Goal: Task Accomplishment & Management: Manage account settings

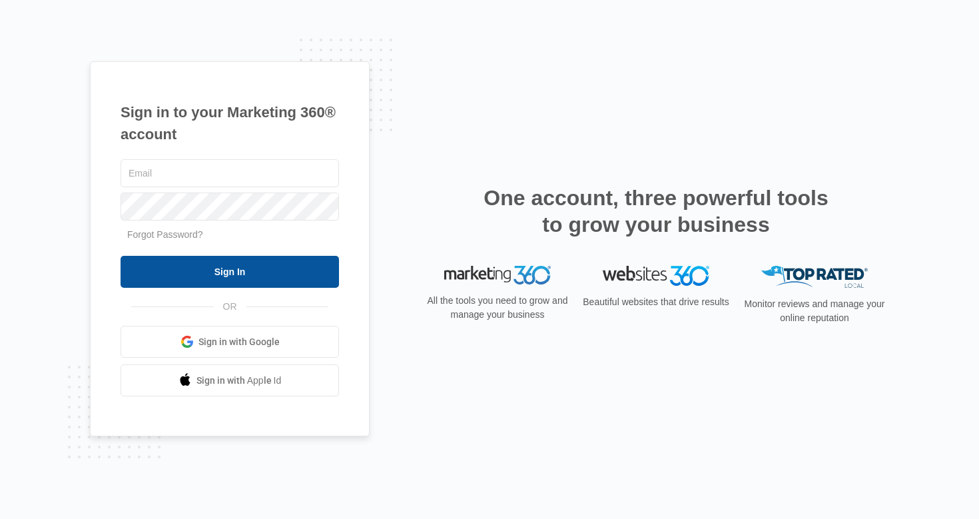
type input "[EMAIL_ADDRESS][DOMAIN_NAME]"
click at [264, 268] on input "Sign In" at bounding box center [230, 272] width 218 height 32
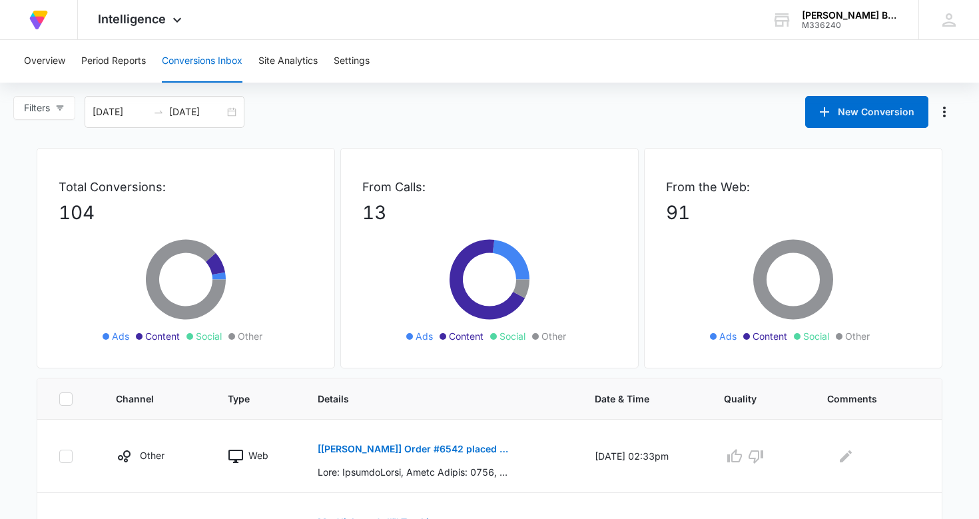
click at [264, 268] on icon at bounding box center [186, 286] width 200 height 120
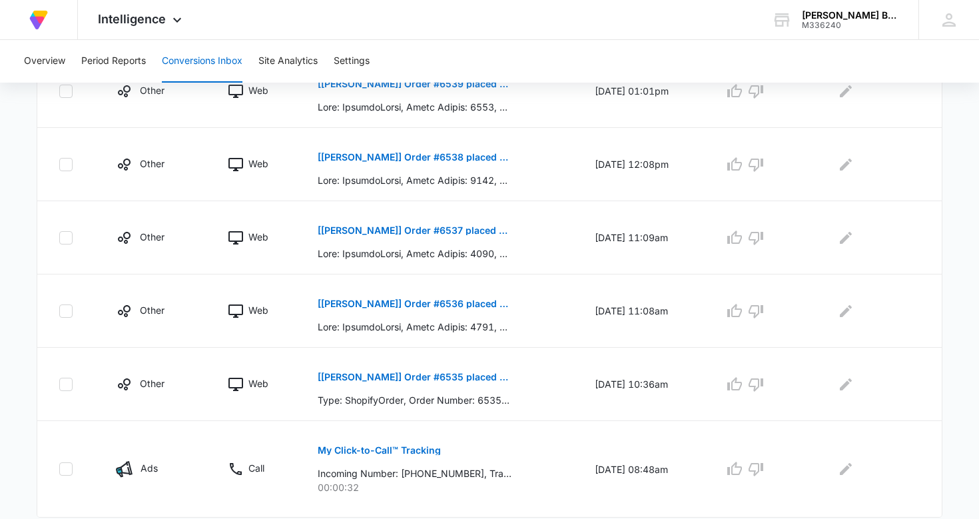
scroll to position [721, 0]
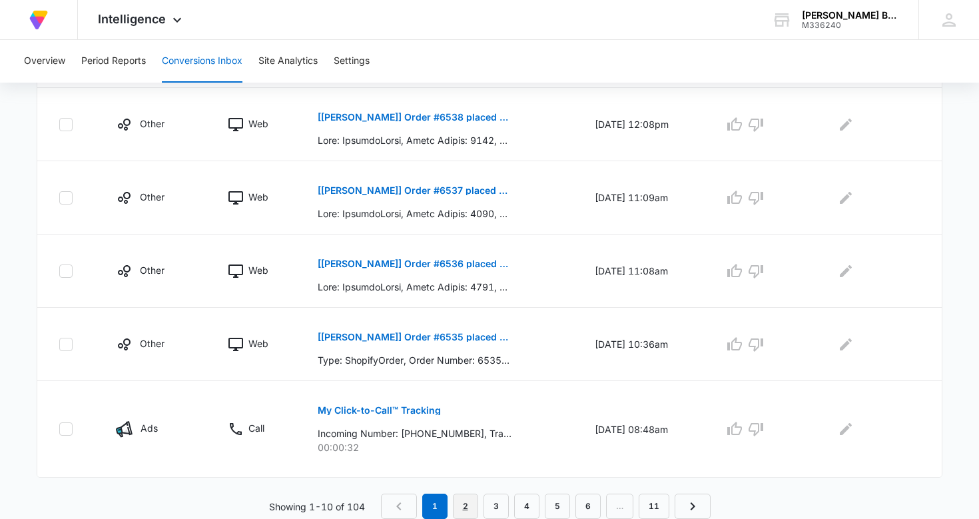
click at [471, 503] on link "2" at bounding box center [465, 505] width 25 height 25
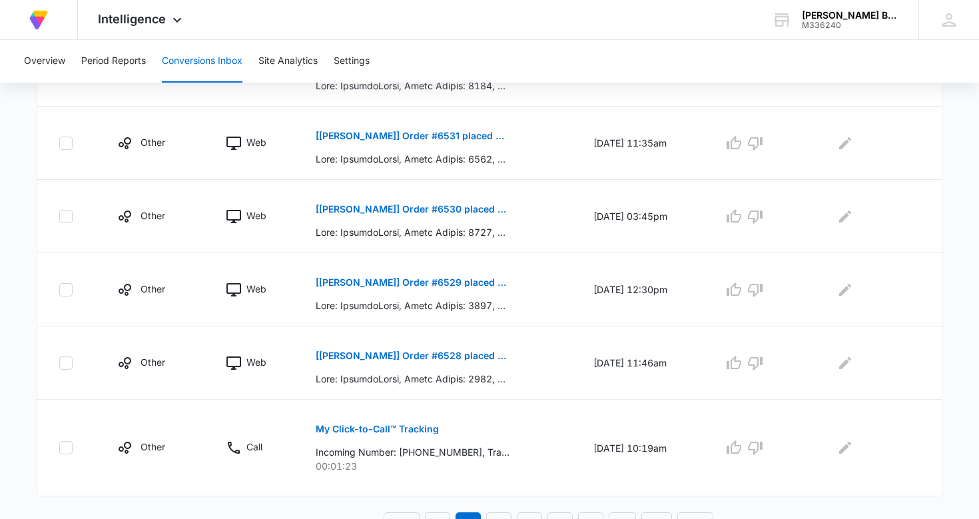
scroll to position [744, 0]
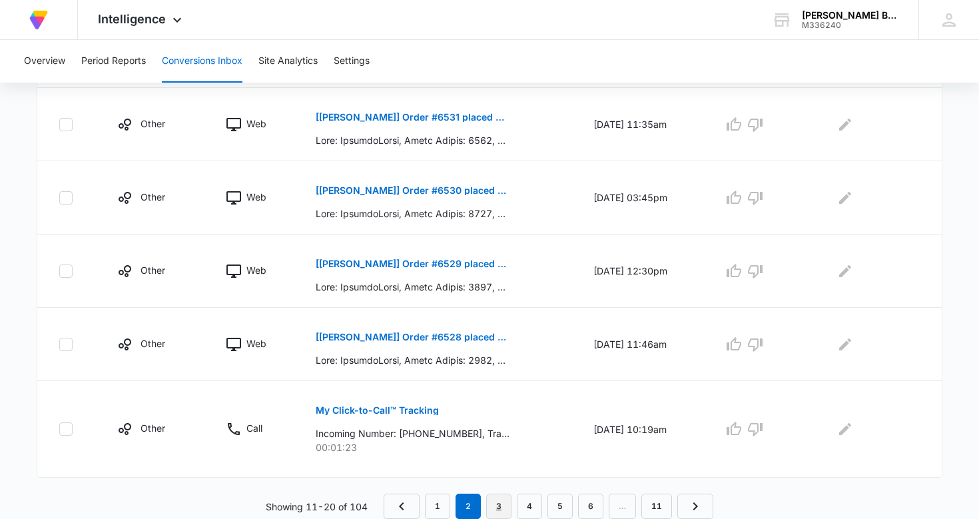
click at [499, 500] on link "3" at bounding box center [498, 505] width 25 height 25
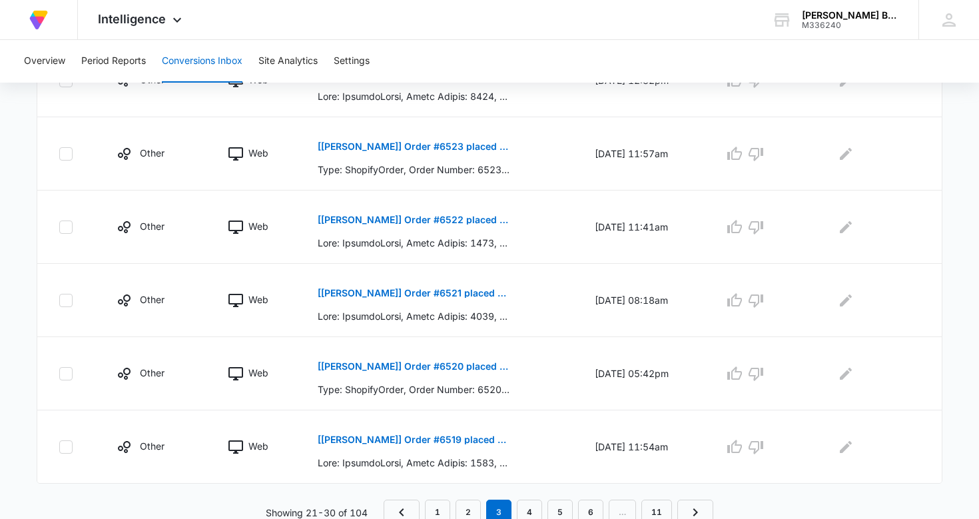
scroll to position [698, 0]
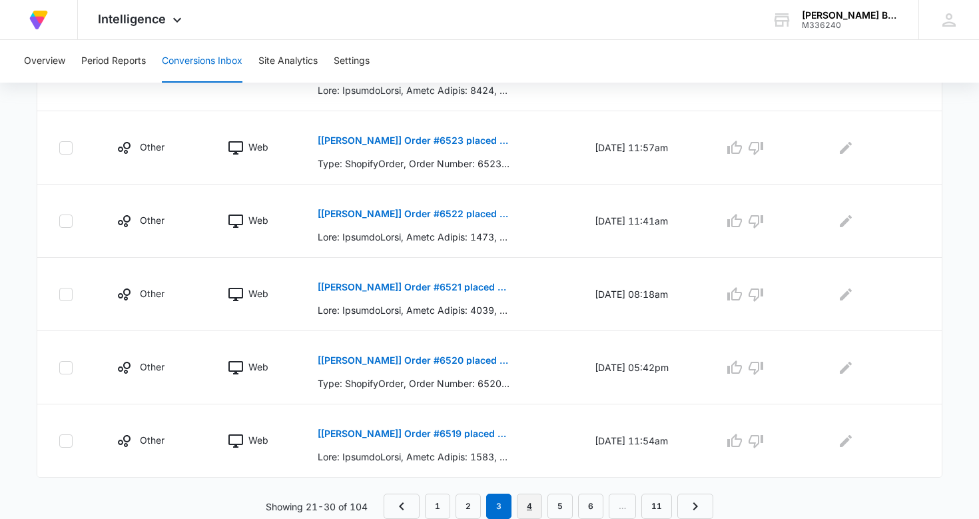
click at [534, 504] on link "4" at bounding box center [529, 505] width 25 height 25
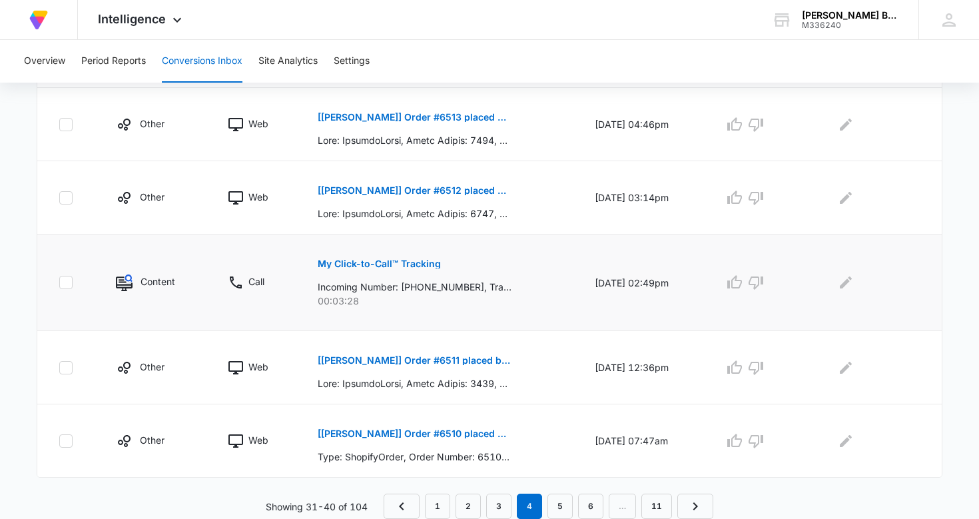
click at [119, 282] on img at bounding box center [124, 282] width 17 height 17
click at [362, 262] on p "My Click-to-Call™ Tracking" at bounding box center [379, 263] width 123 height 9
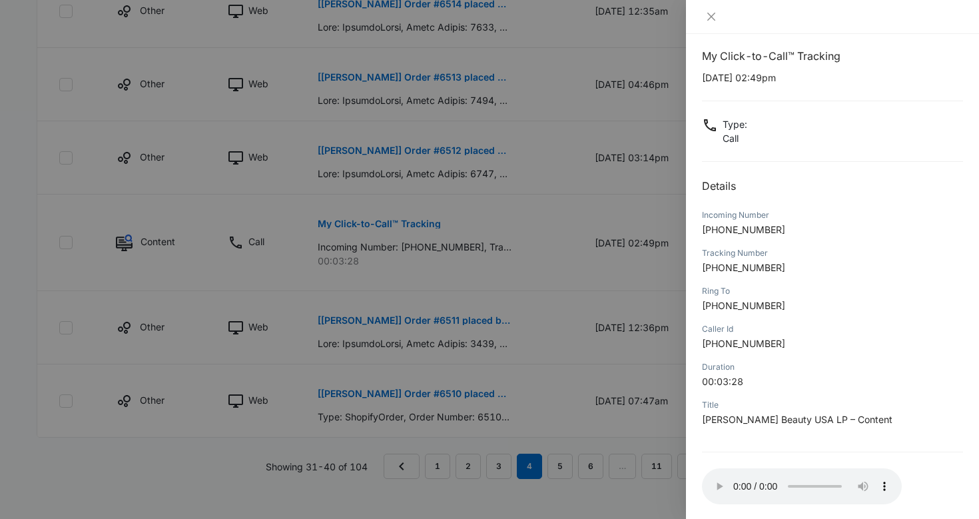
scroll to position [0, 0]
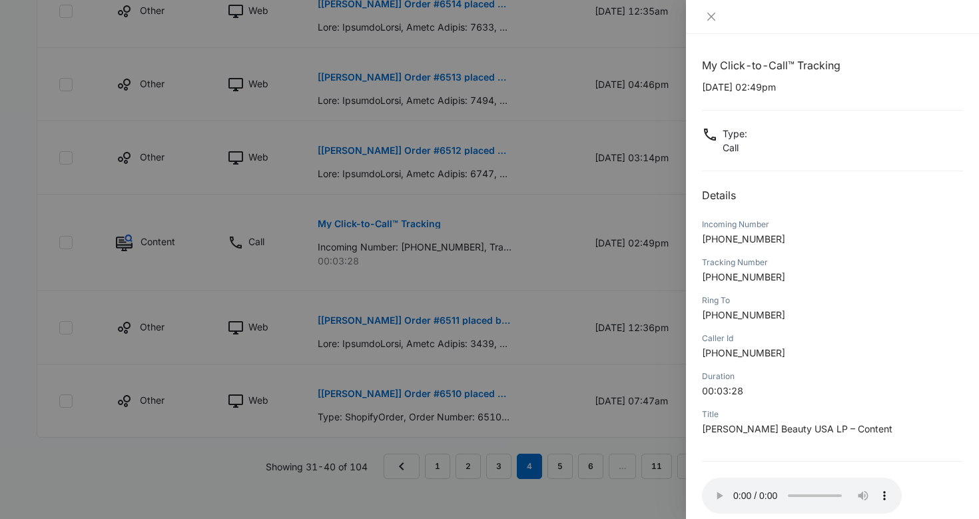
click at [76, 286] on div at bounding box center [489, 259] width 979 height 519
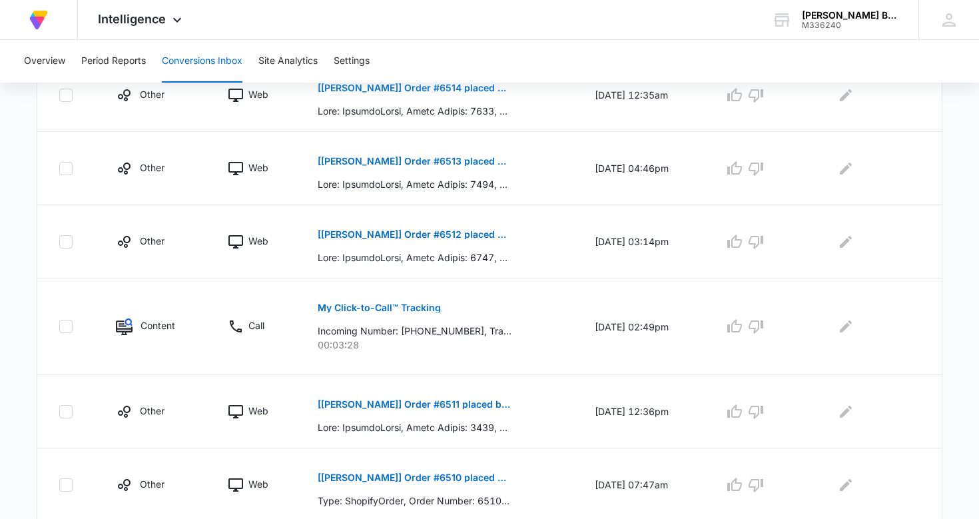
scroll to position [698, 0]
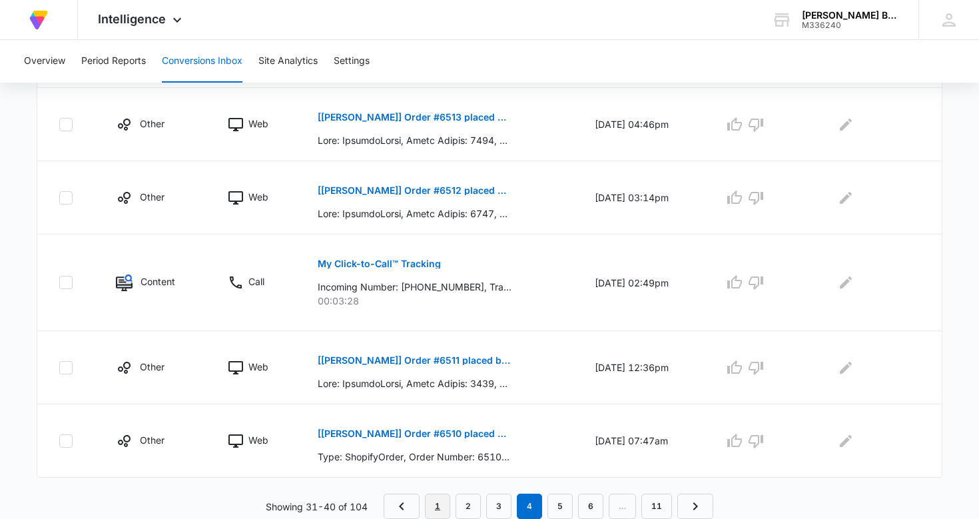
click at [435, 503] on link "1" at bounding box center [437, 505] width 25 height 25
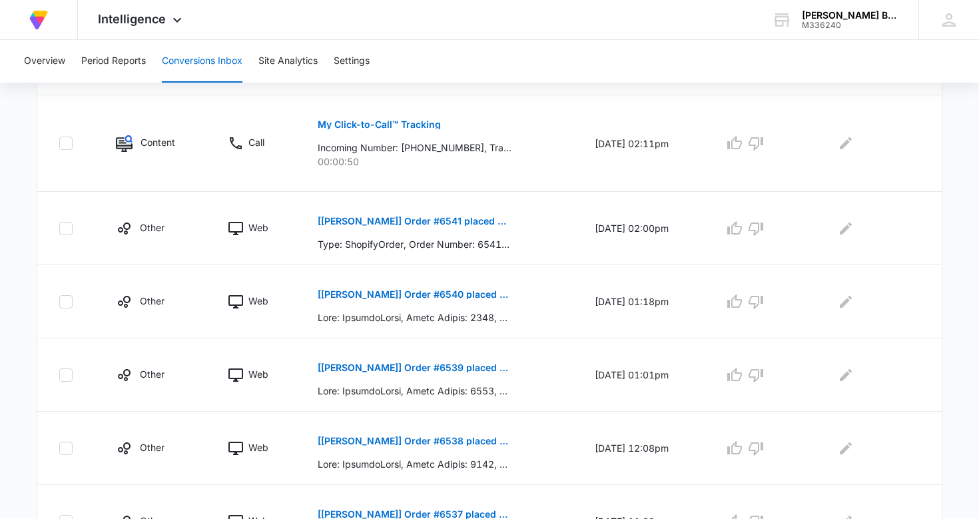
scroll to position [398, 0]
click at [375, 121] on p "My Click-to-Call™ Tracking" at bounding box center [379, 123] width 123 height 9
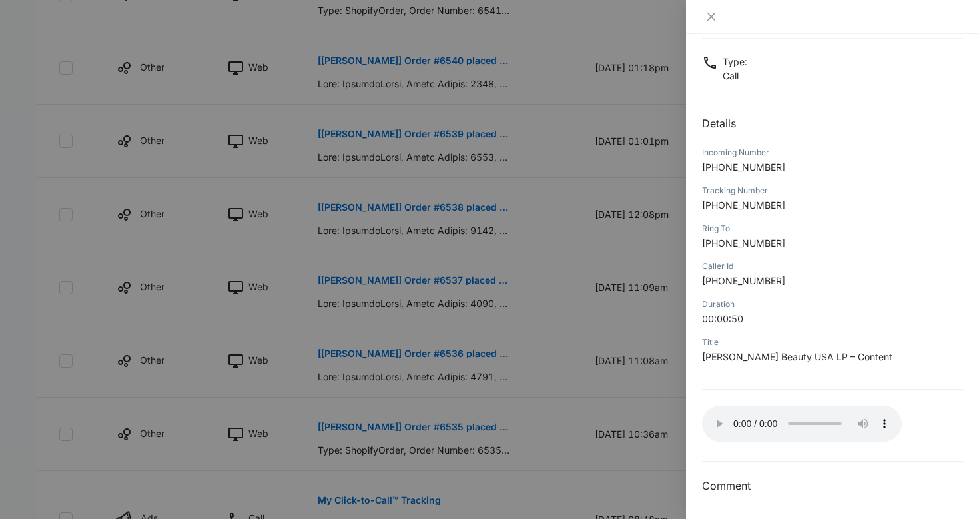
scroll to position [633, 0]
click at [715, 12] on icon "close" at bounding box center [711, 16] width 11 height 11
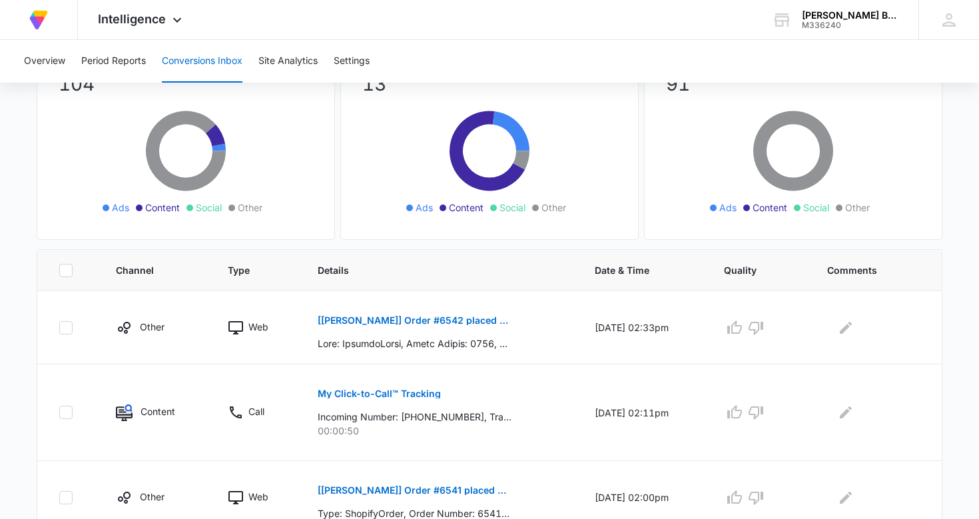
scroll to position [127, 0]
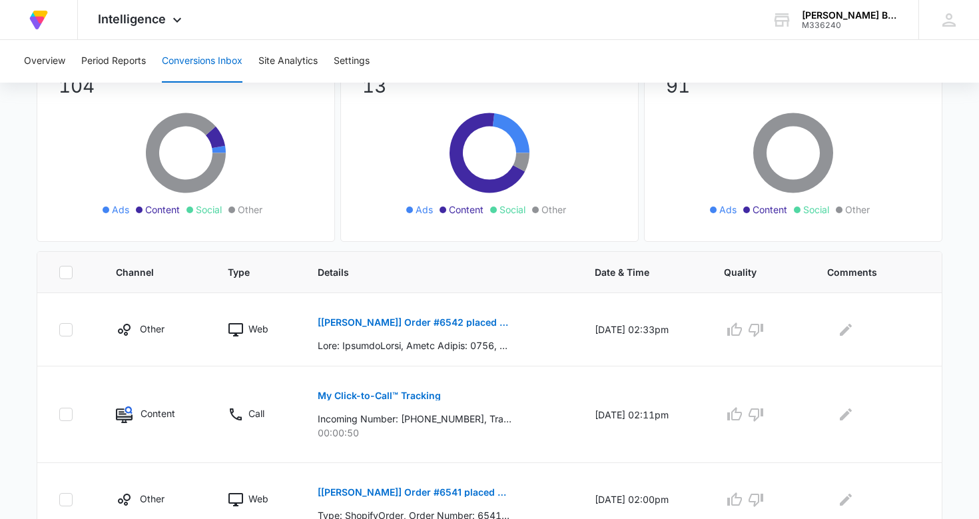
click at [723, 208] on span "Ads" at bounding box center [727, 209] width 17 height 14
click at [418, 208] on span "Ads" at bounding box center [424, 209] width 17 height 14
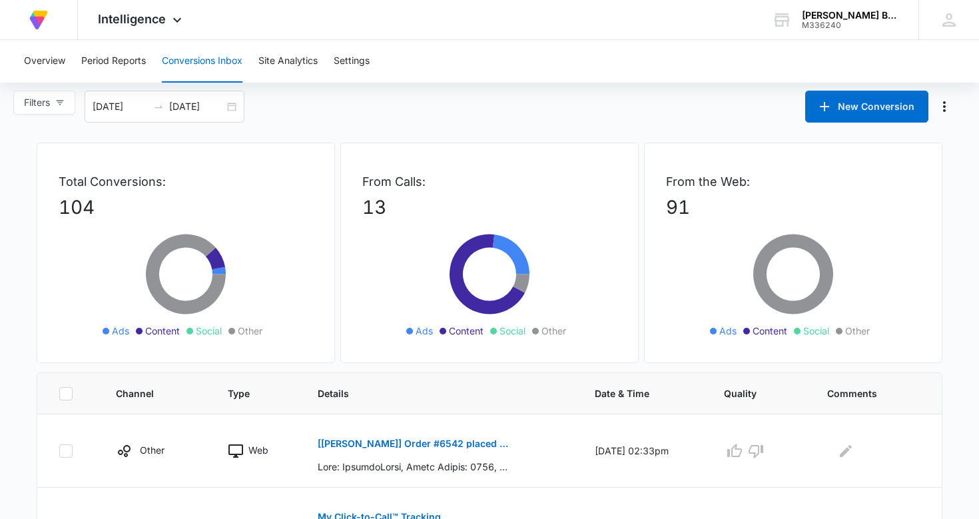
scroll to position [0, 0]
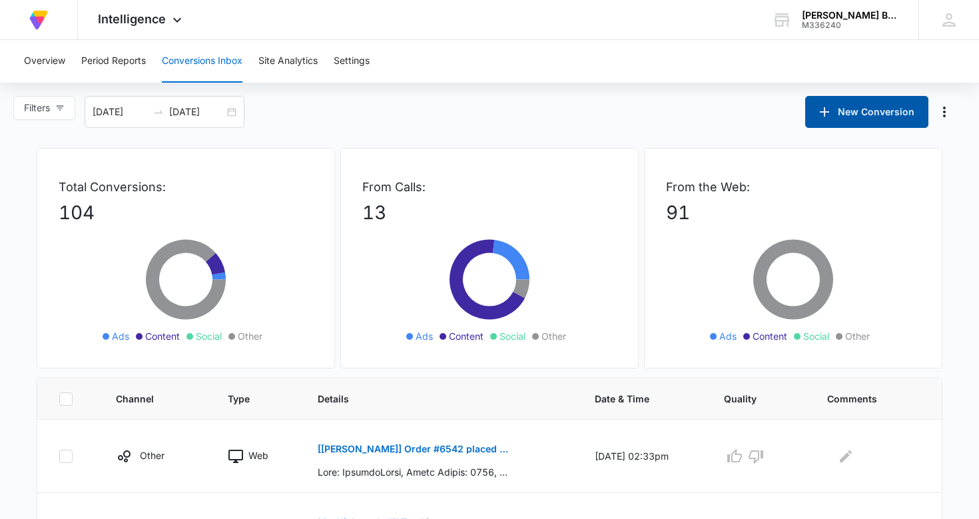
click at [866, 107] on button "New Conversion" at bounding box center [866, 112] width 123 height 32
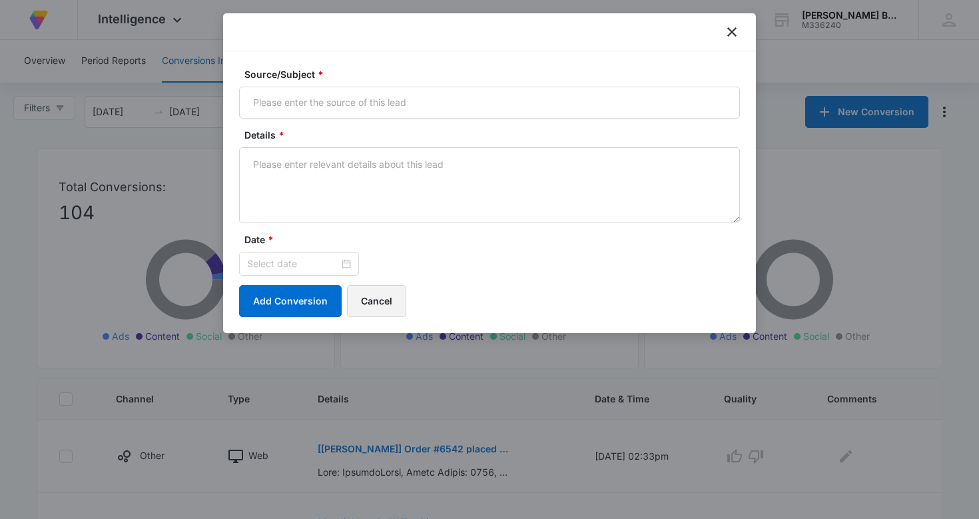
click at [374, 301] on button "Cancel" at bounding box center [376, 301] width 59 height 32
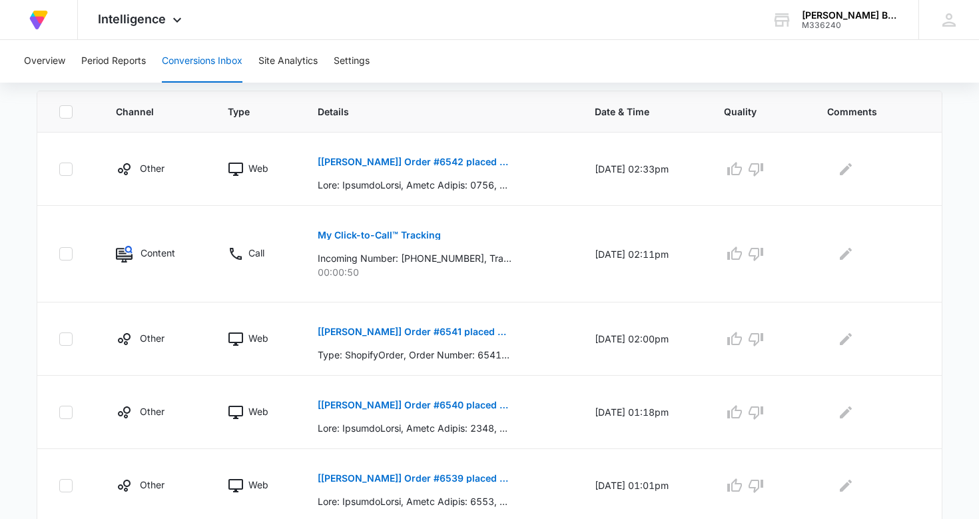
scroll to position [292, 0]
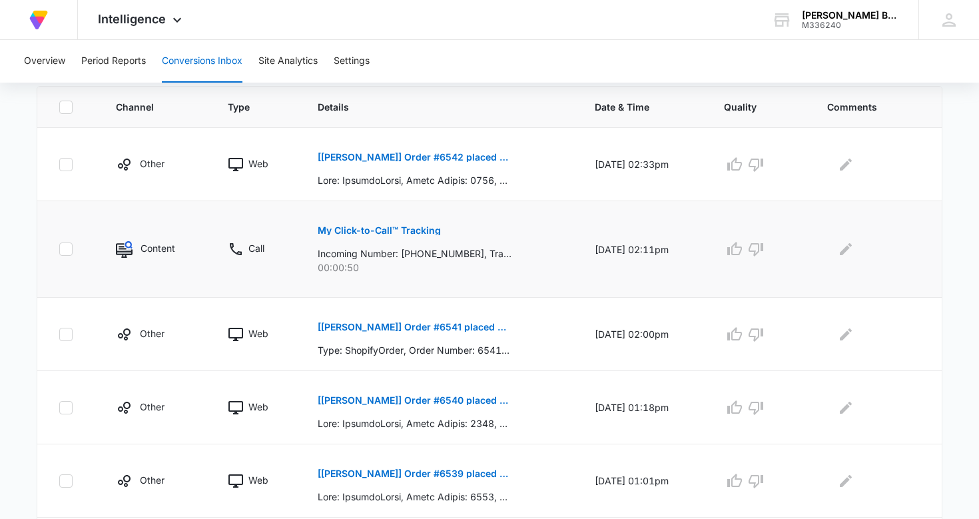
click at [370, 228] on p "My Click-to-Call™ Tracking" at bounding box center [379, 230] width 123 height 9
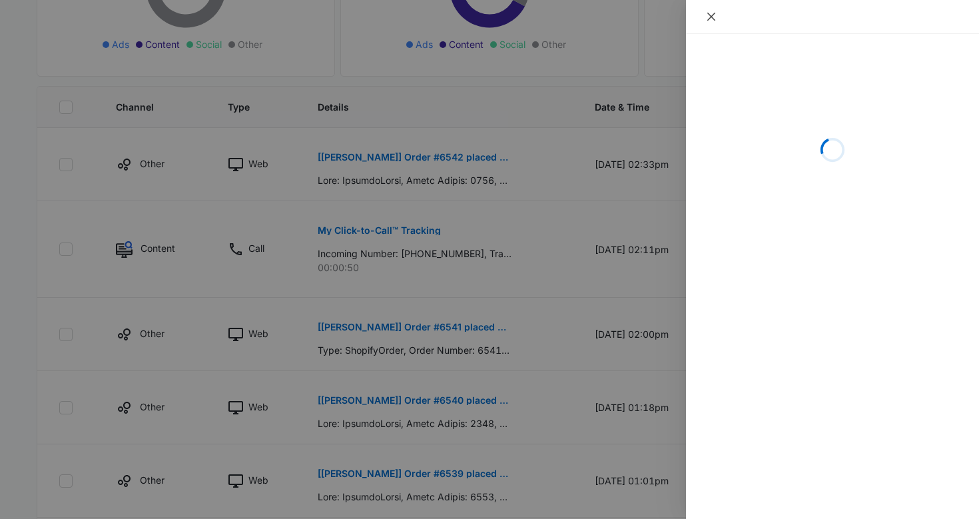
click at [713, 16] on icon "close" at bounding box center [711, 16] width 11 height 11
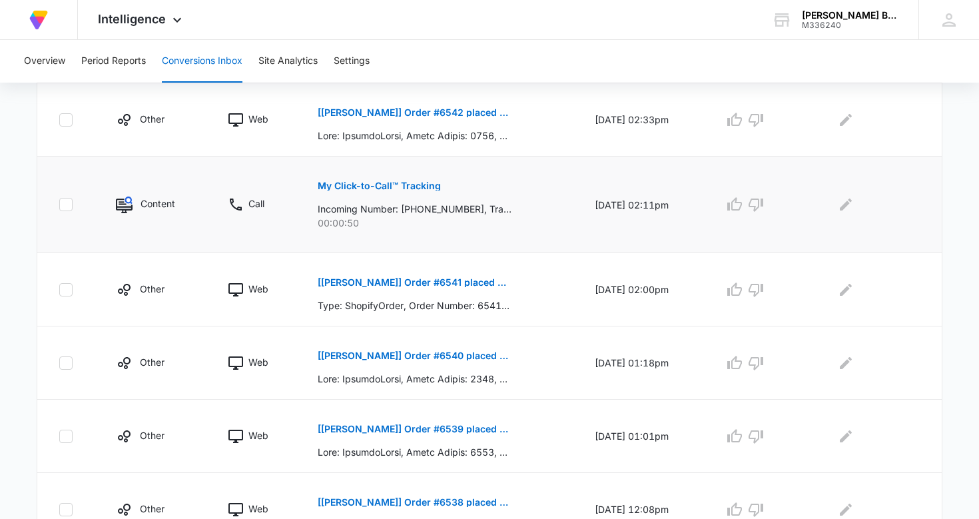
scroll to position [0, 0]
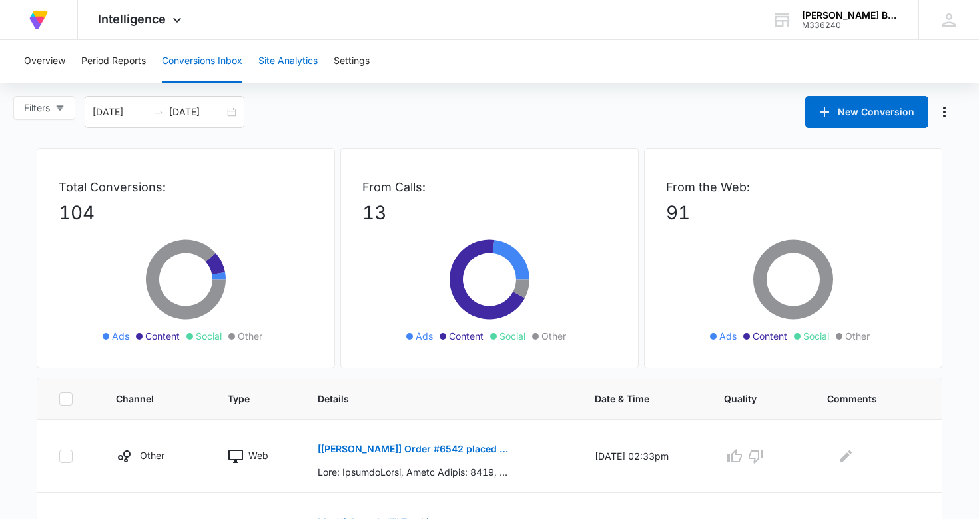
click at [298, 59] on button "Site Analytics" at bounding box center [287, 61] width 59 height 43
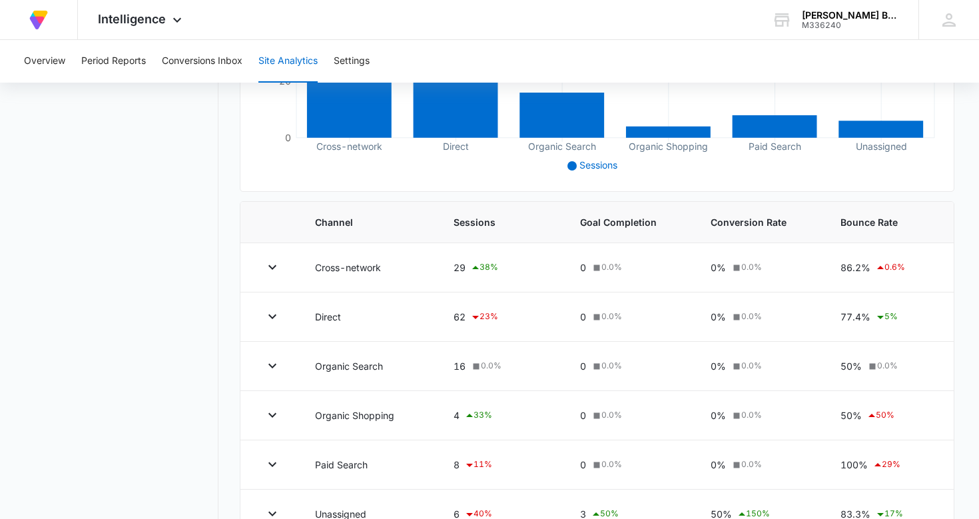
scroll to position [378, 0]
